Goal: Information Seeking & Learning: Learn about a topic

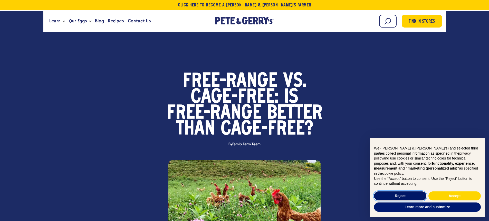
click at [420, 195] on button "Reject" at bounding box center [400, 195] width 52 height 9
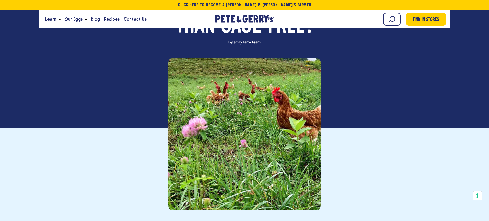
scroll to position [103, 0]
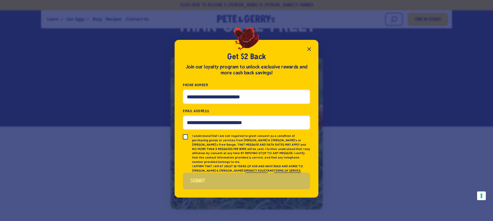
click at [309, 49] on icon "Close popup" at bounding box center [309, 49] width 6 height 6
